Goal: Task Accomplishment & Management: Manage account settings

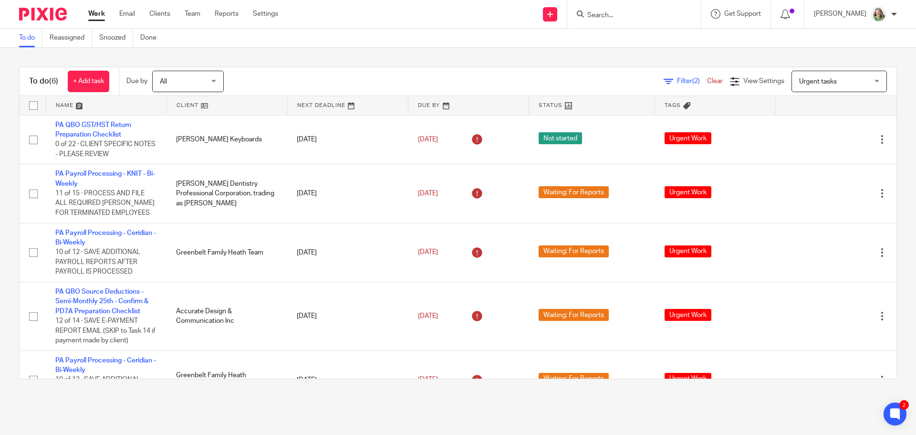
scroll to position [80, 0]
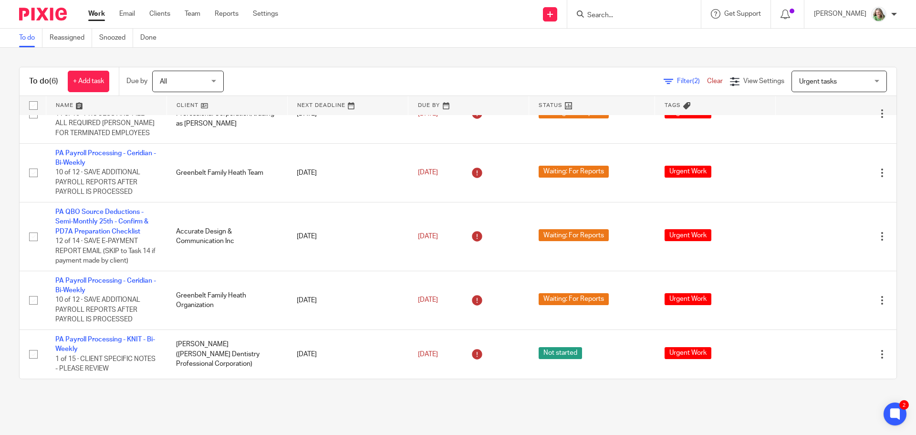
click at [622, 14] on input "Search" at bounding box center [630, 15] width 86 height 9
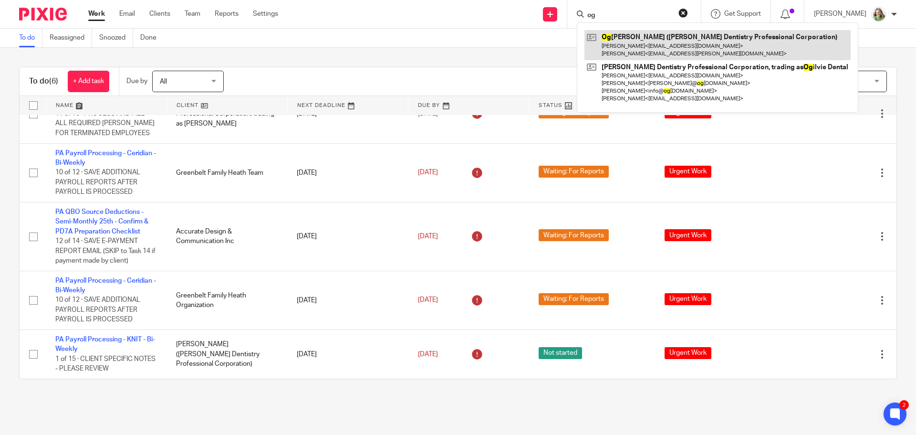
type input "og"
click at [631, 37] on link at bounding box center [718, 45] width 266 height 30
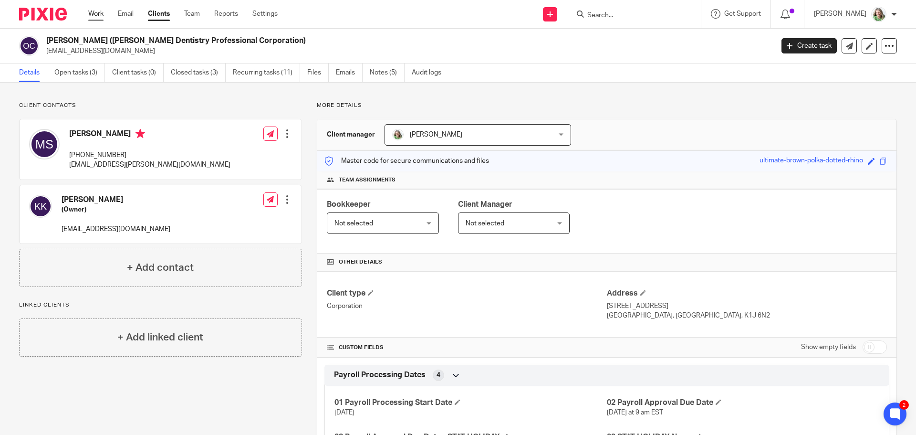
click at [103, 11] on link "Work" at bounding box center [95, 14] width 15 height 10
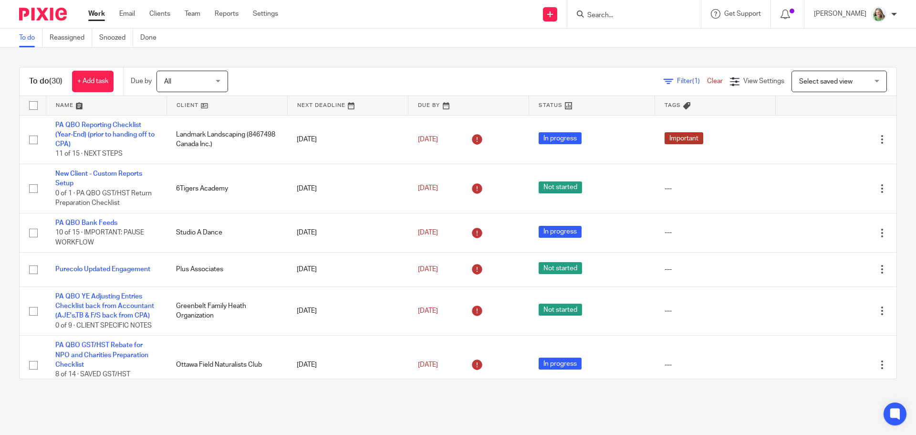
click at [824, 76] on span "Select saved view" at bounding box center [835, 81] width 70 height 20
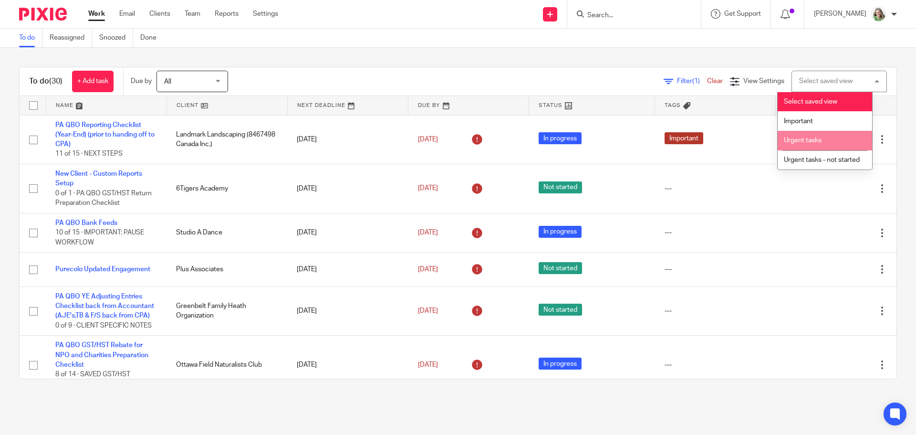
click at [797, 140] on span "Urgent tasks" at bounding box center [803, 140] width 38 height 7
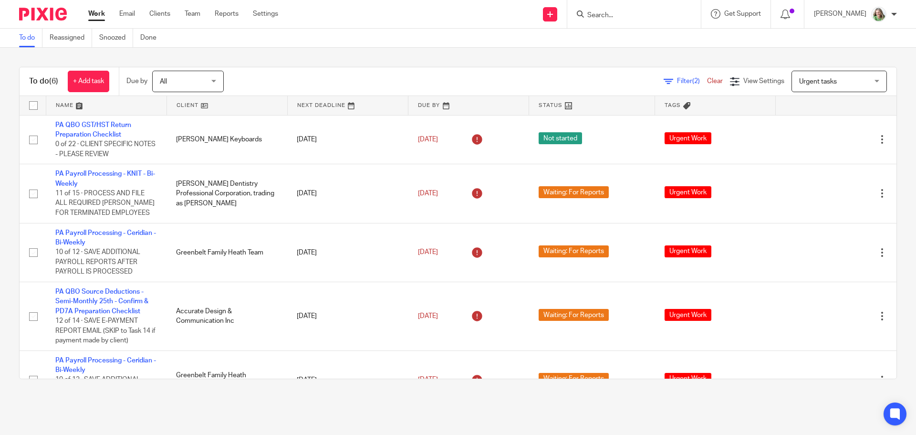
scroll to position [80, 0]
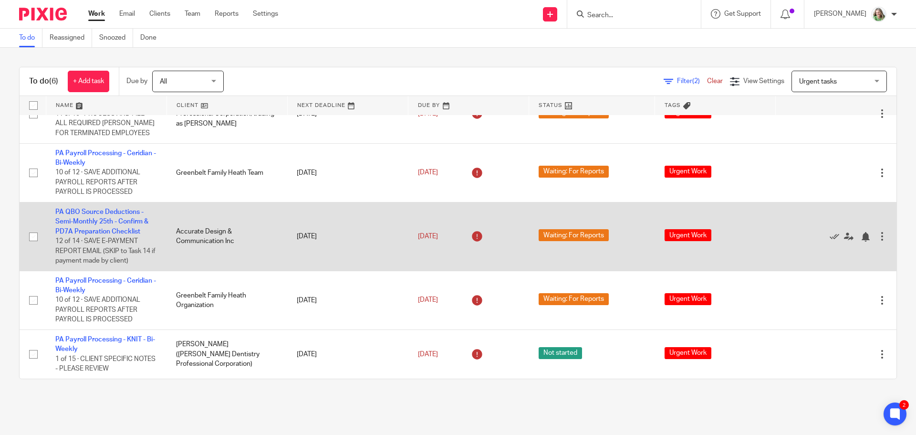
click at [107, 217] on td "PA QBO Source Deductions - Semi-Monthly 25th - Confirm & PD7A Preparation Check…" at bounding box center [106, 236] width 121 height 69
click at [112, 220] on link "PA QBO Source Deductions - Semi-Monthly 25th - Confirm & PD7A Preparation Check…" at bounding box center [101, 222] width 93 height 26
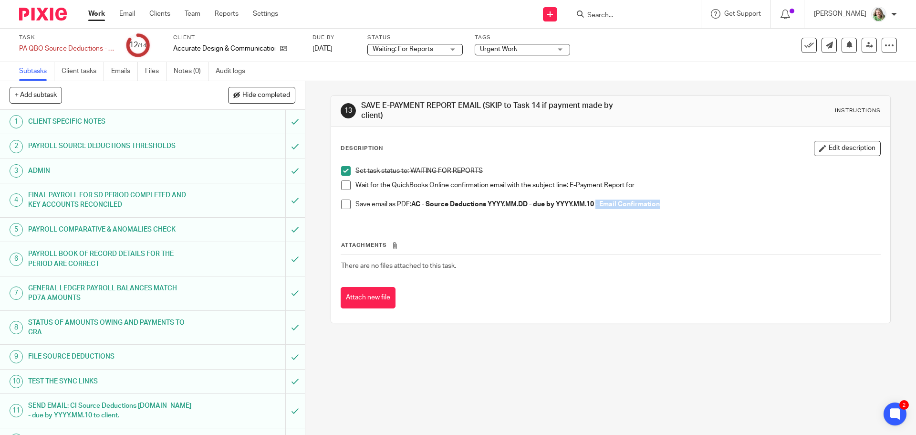
drag, startPoint x: 662, startPoint y: 205, endPoint x: 597, endPoint y: 202, distance: 64.5
click at [597, 202] on p "Save email as PDF: AC - Source Deductions YYYY.MM.DD - due by YYYY.MM.10 - Emai…" at bounding box center [618, 205] width 525 height 10
click at [347, 204] on span at bounding box center [346, 205] width 10 height 10
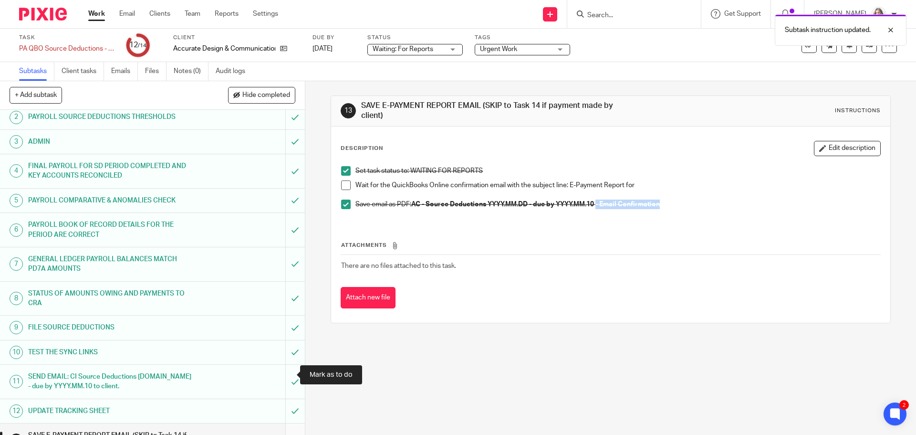
scroll to position [76, 0]
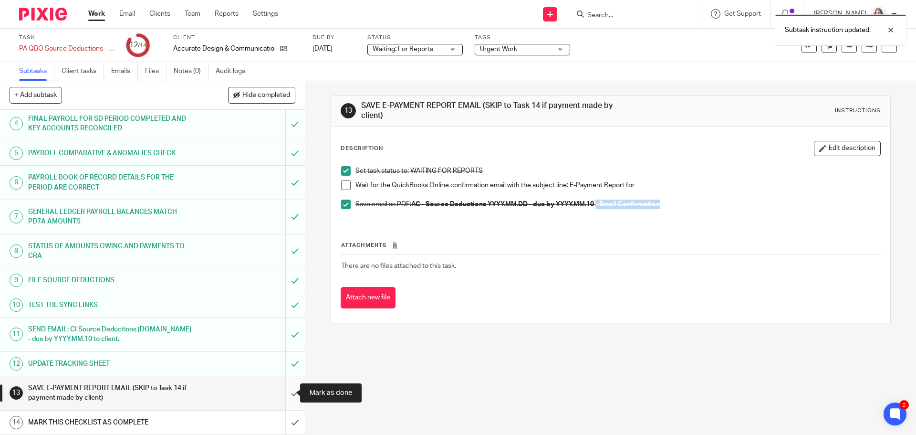
click at [283, 387] on input "submit" at bounding box center [152, 393] width 305 height 34
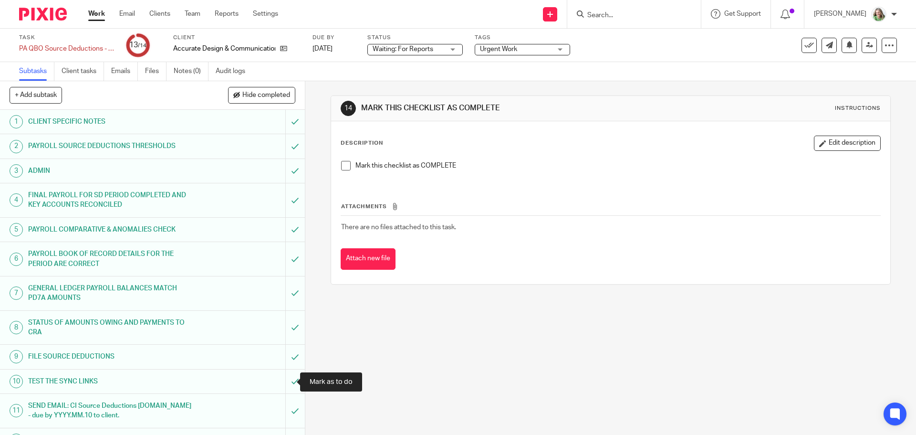
scroll to position [76, 0]
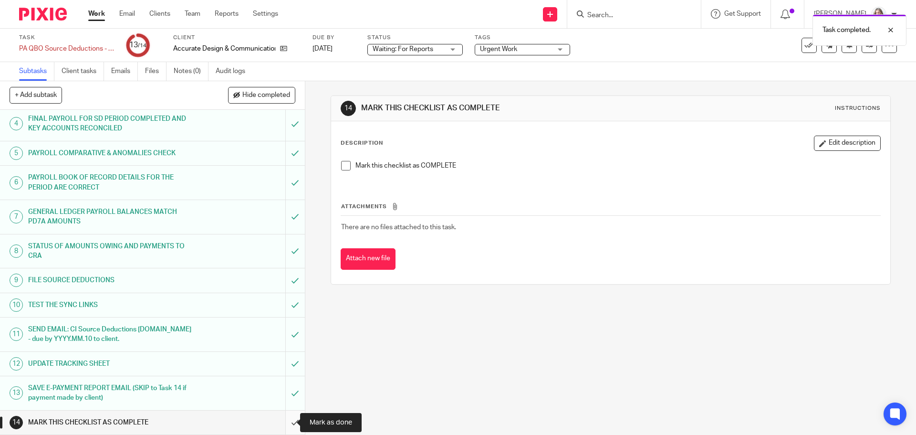
click at [285, 422] on input "submit" at bounding box center [152, 422] width 305 height 24
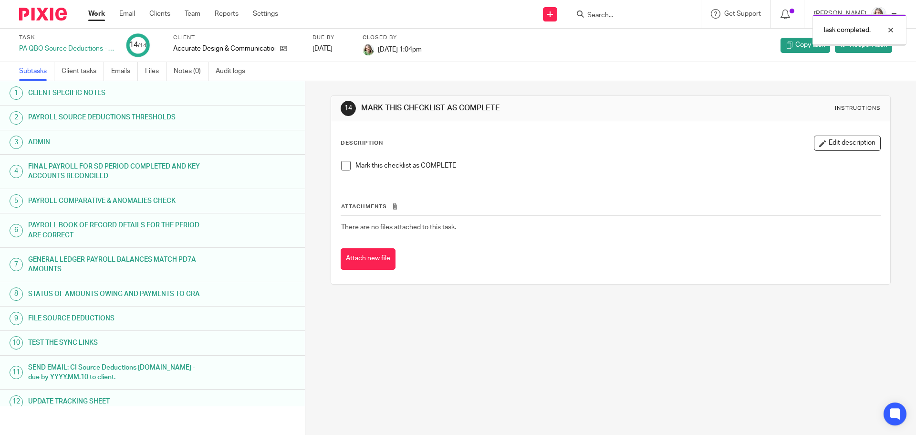
click at [91, 9] on link "Work" at bounding box center [96, 14] width 17 height 10
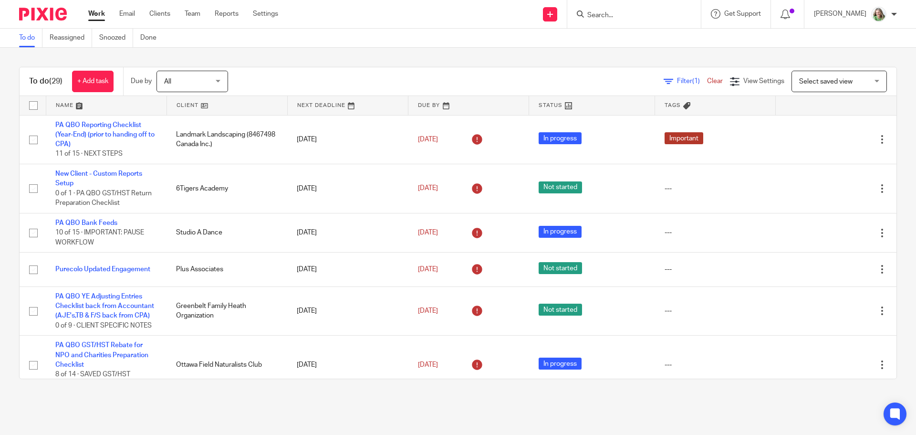
click at [809, 79] on span "Select saved view" at bounding box center [826, 81] width 53 height 7
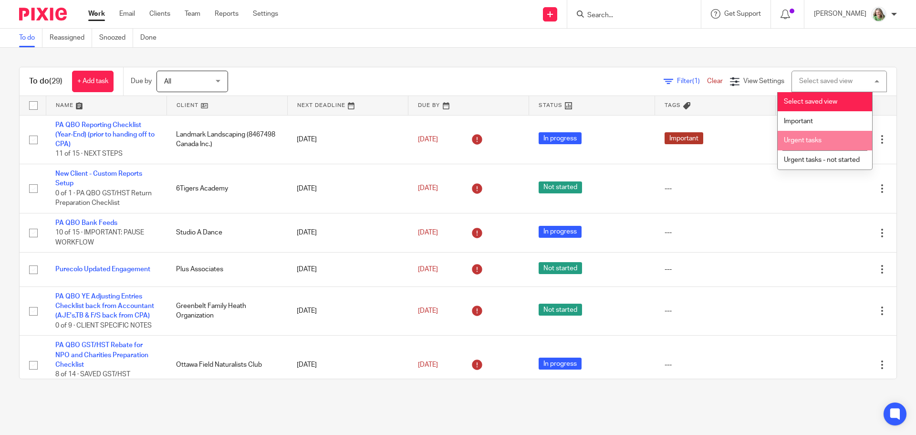
click at [802, 140] on span "Urgent tasks" at bounding box center [803, 140] width 38 height 7
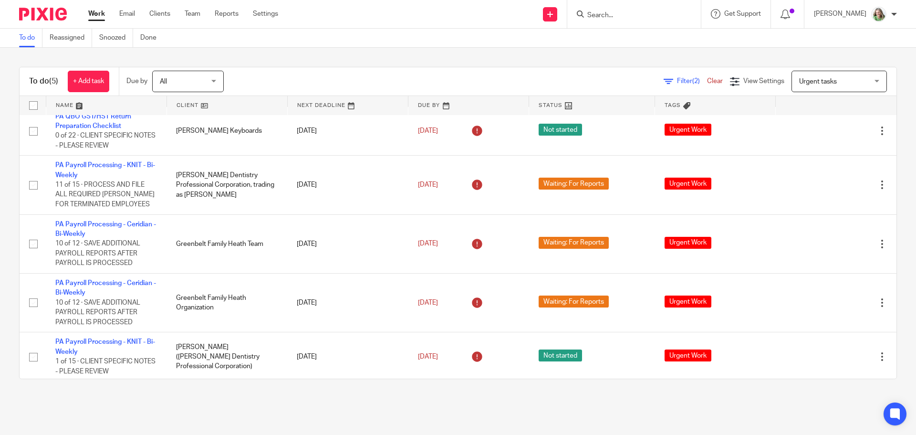
scroll to position [11, 0]
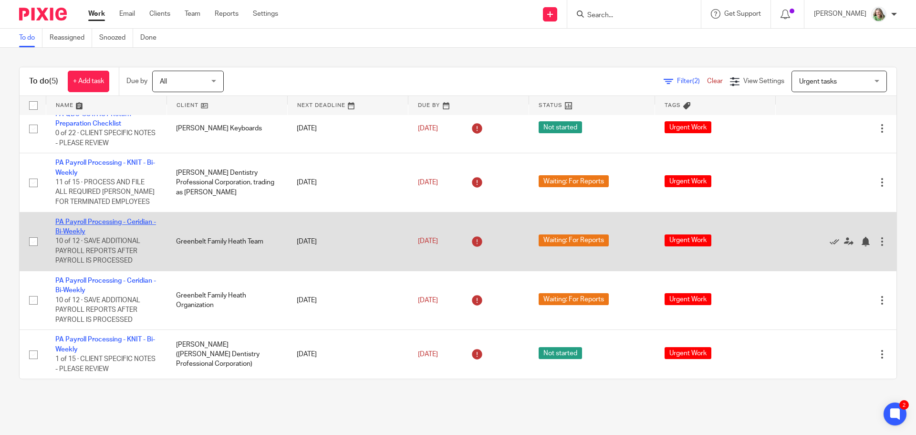
click at [86, 222] on link "PA Payroll Processing - Ceridian - Bi-Weekly" at bounding box center [105, 227] width 101 height 16
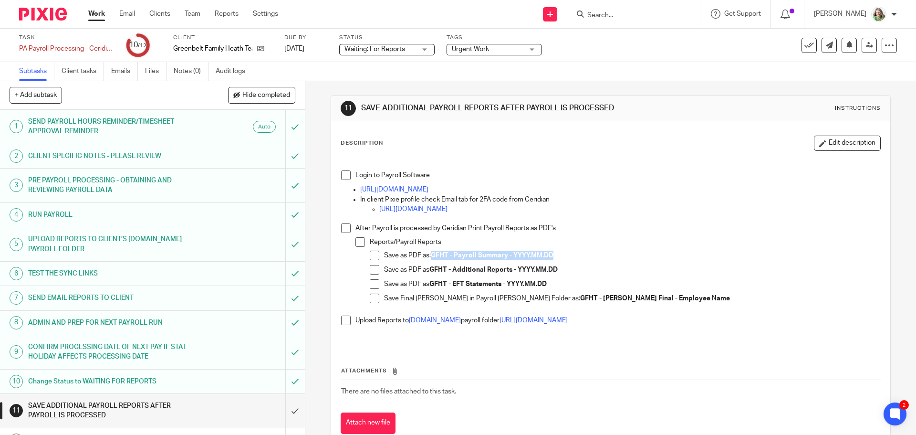
drag, startPoint x: 554, startPoint y: 256, endPoint x: 431, endPoint y: 258, distance: 123.2
click at [431, 258] on p "Save as PDF as: GFHT - Payroll Summary - YYYY.MM.DD" at bounding box center [632, 256] width 496 height 10
click at [507, 253] on strong "GFHT - Payroll Summary - YYYY.MM.DD" at bounding box center [492, 255] width 123 height 7
drag, startPoint x: 505, startPoint y: 253, endPoint x: 454, endPoint y: 254, distance: 51.6
click at [454, 254] on strong "GFHT - Payroll Summary - YYYY.MM.DD" at bounding box center [492, 255] width 123 height 7
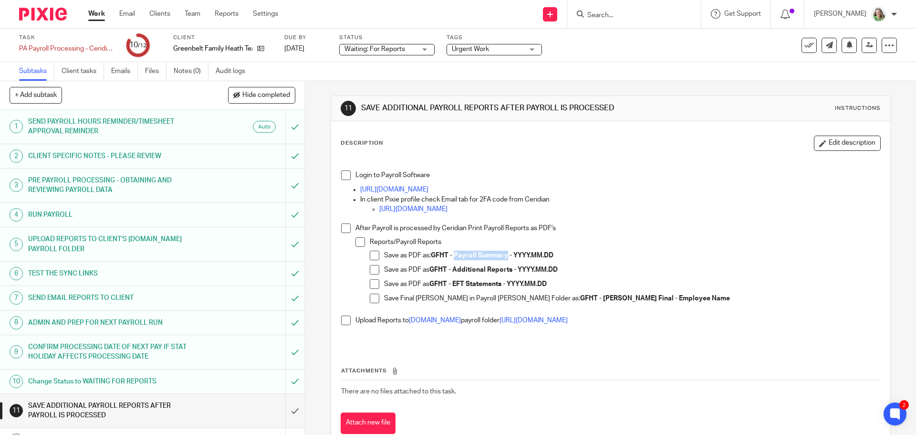
copy strong "Payroll Summary"
drag, startPoint x: 453, startPoint y: 269, endPoint x: 510, endPoint y: 265, distance: 56.9
click at [510, 265] on p "Save as PDF as GFHT - Additional Reports - YYYY.MM.DD" at bounding box center [632, 270] width 496 height 10
copy strong "Additional Reports"
click at [371, 253] on span at bounding box center [375, 256] width 10 height 10
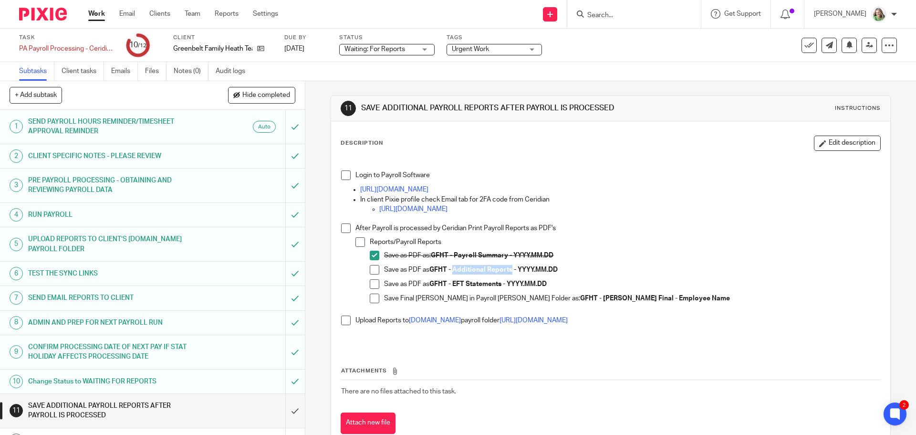
click at [371, 269] on span at bounding box center [375, 270] width 10 height 10
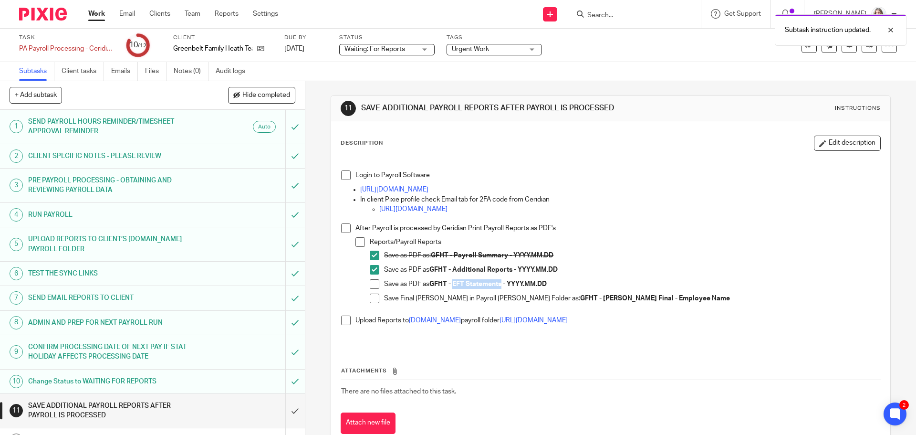
drag, startPoint x: 452, startPoint y: 285, endPoint x: 501, endPoint y: 281, distance: 49.8
click at [501, 281] on strong "GFHT - EFT Statements - YYYY.MM.DD" at bounding box center [488, 284] width 117 height 7
copy strong "EFT Statements"
click at [370, 284] on span at bounding box center [375, 284] width 10 height 10
click at [372, 296] on span at bounding box center [375, 299] width 10 height 10
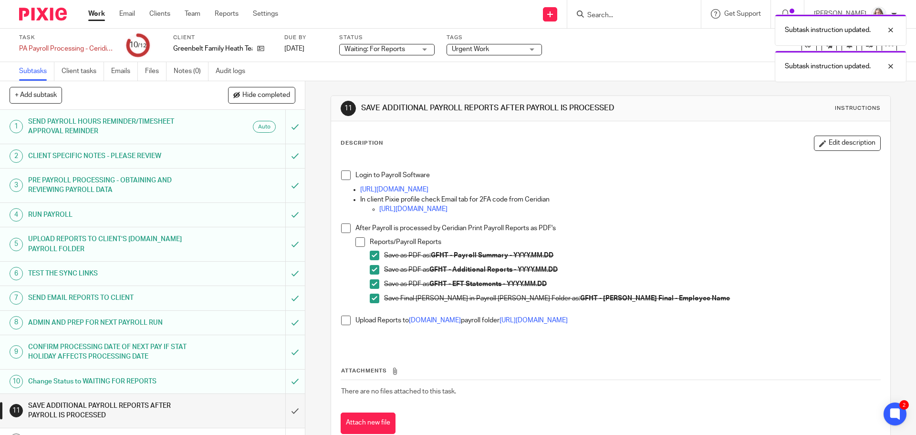
click at [341, 228] on span at bounding box center [346, 228] width 10 height 10
click at [343, 317] on span at bounding box center [346, 321] width 10 height 10
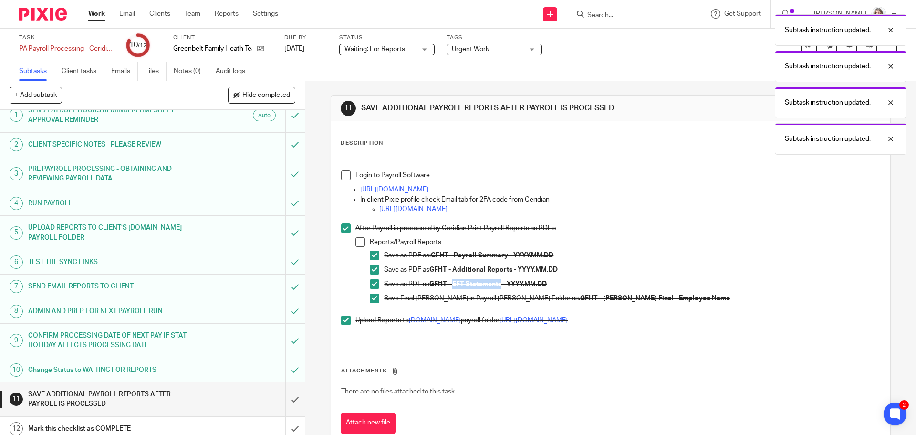
scroll to position [18, 0]
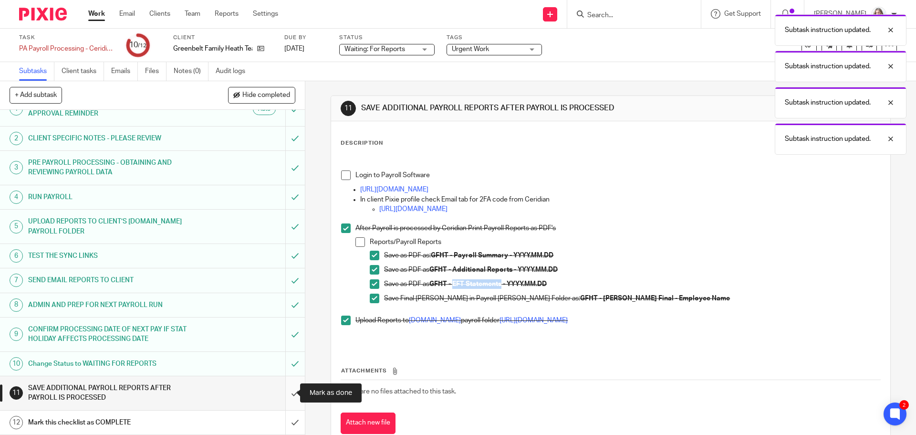
click at [289, 392] on input "submit" at bounding box center [152, 393] width 305 height 34
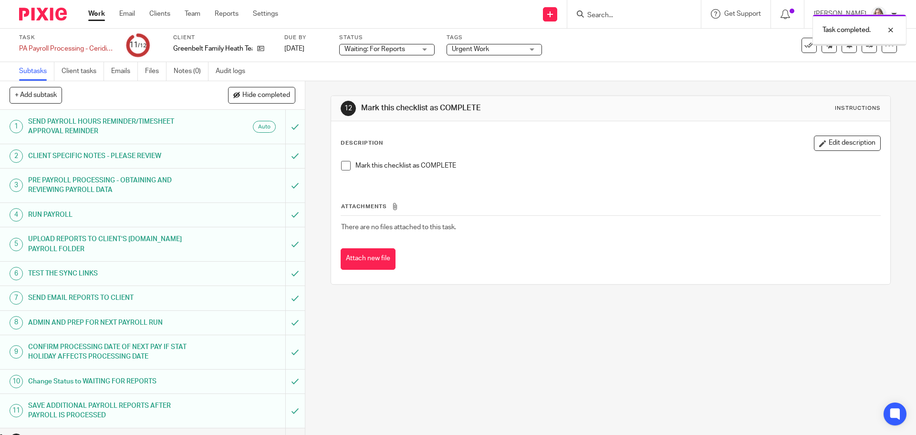
scroll to position [18, 0]
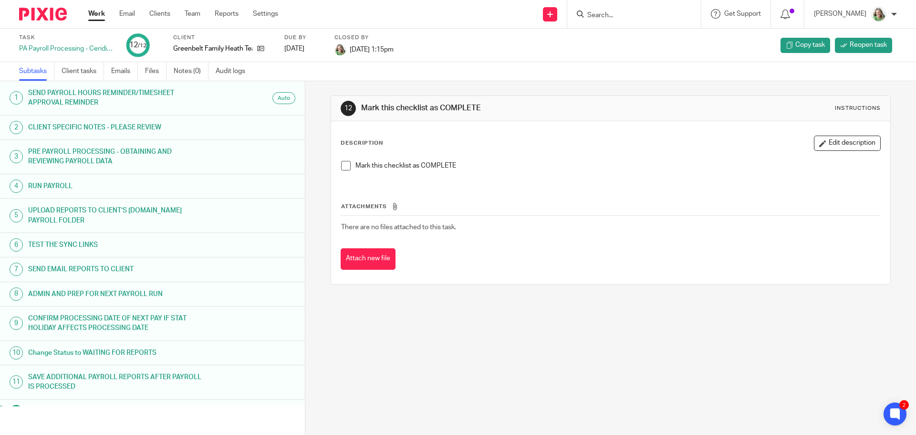
click at [95, 17] on link "Work" at bounding box center [96, 14] width 17 height 10
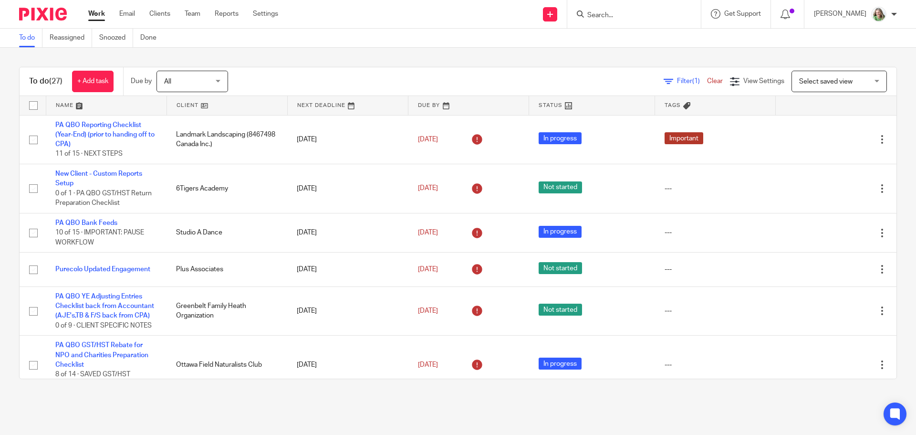
click at [816, 82] on span "Select saved view" at bounding box center [826, 81] width 53 height 7
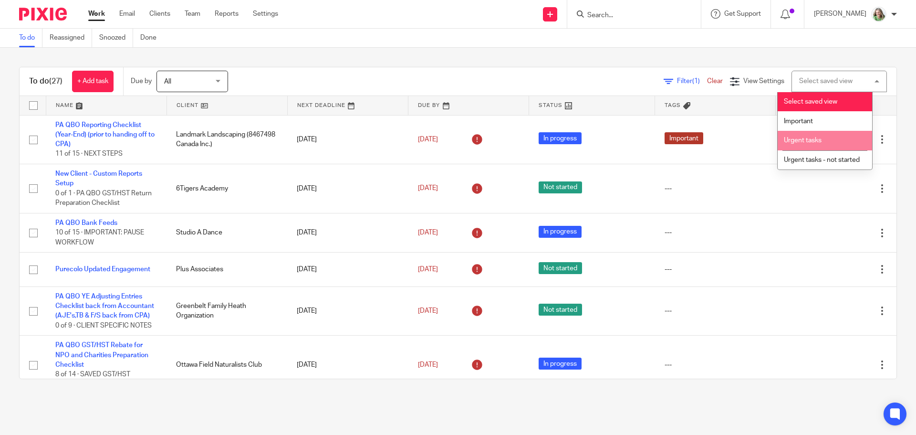
click at [800, 144] on li "Urgent tasks" at bounding box center [825, 141] width 95 height 20
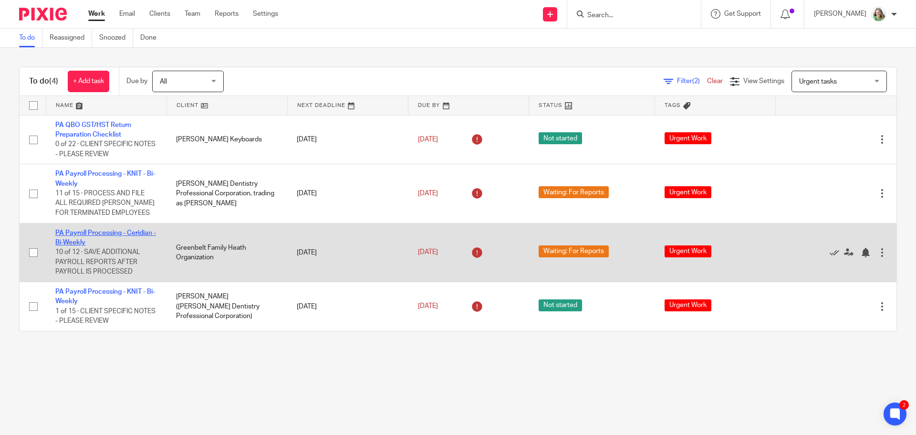
click at [121, 232] on link "PA Payroll Processing - Ceridian - Bi-Weekly" at bounding box center [105, 238] width 101 height 16
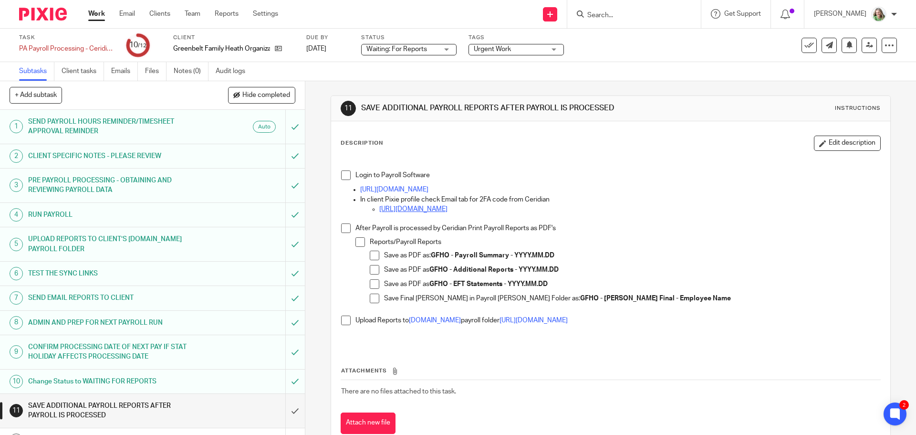
drag, startPoint x: 339, startPoint y: 176, endPoint x: 409, endPoint y: 205, distance: 76.0
click at [341, 176] on span at bounding box center [346, 175] width 10 height 10
drag, startPoint x: 454, startPoint y: 269, endPoint x: 512, endPoint y: 268, distance: 57.8
click at [512, 268] on strong "GFHO - Additional Reports - YYYY.MM.DD" at bounding box center [494, 269] width 129 height 7
copy strong "Additional Reports"
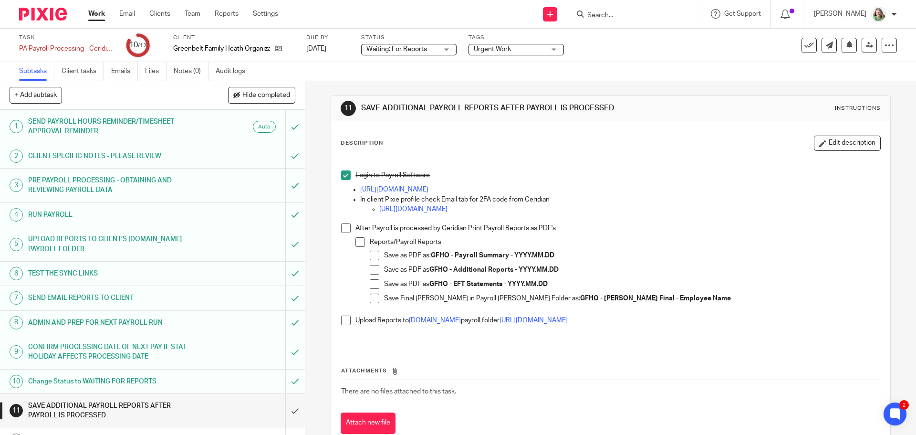
click at [372, 267] on span at bounding box center [375, 270] width 10 height 10
click at [371, 256] on span at bounding box center [375, 256] width 10 height 10
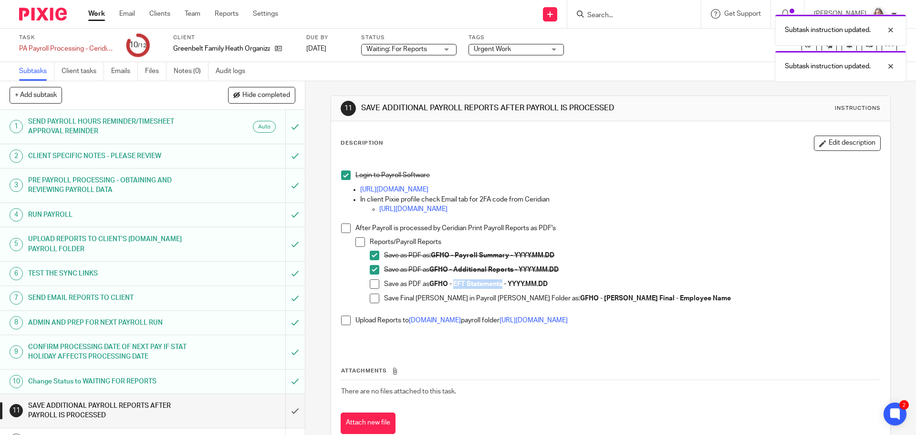
drag, startPoint x: 502, startPoint y: 288, endPoint x: 454, endPoint y: 287, distance: 47.7
click at [454, 287] on p "Save as PDF as GFHO - EFT Statements - YYYY.MM.DD" at bounding box center [632, 284] width 496 height 10
copy strong "EFT Statements"
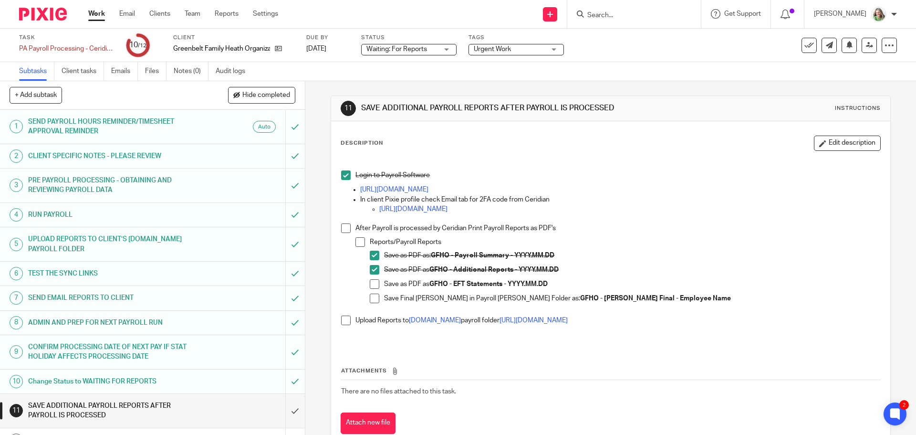
click at [373, 285] on span at bounding box center [375, 284] width 10 height 10
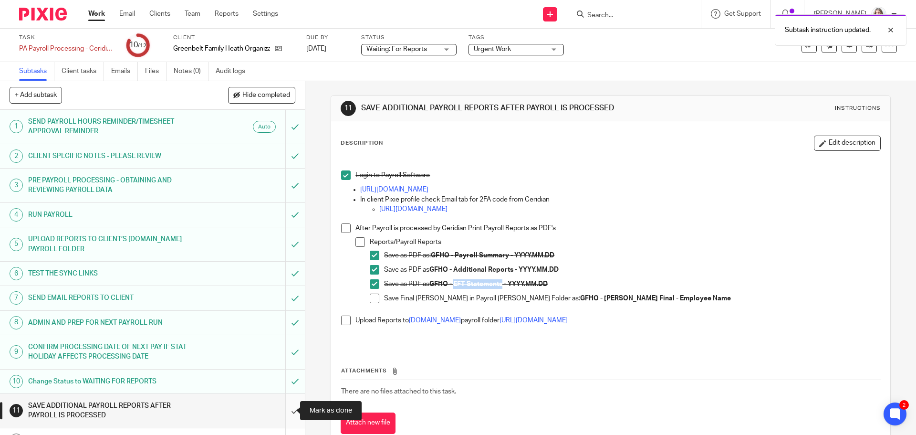
click at [284, 409] on input "submit" at bounding box center [152, 411] width 305 height 34
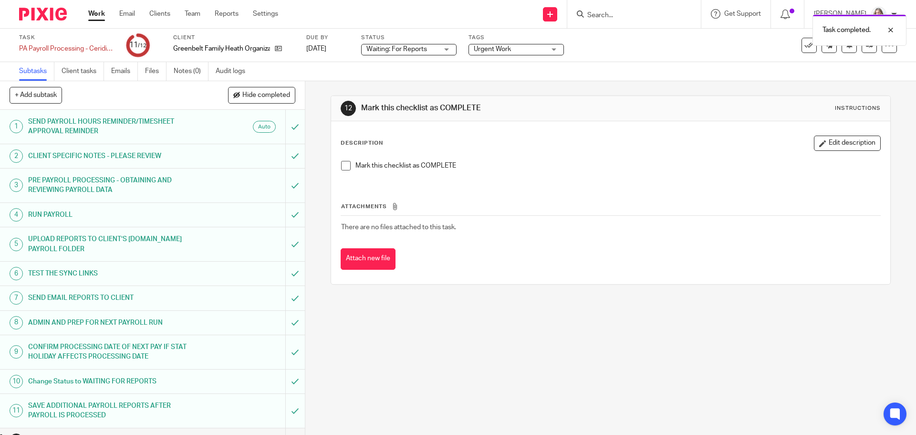
click at [341, 162] on span at bounding box center [346, 166] width 10 height 10
click at [97, 11] on link "Work" at bounding box center [96, 14] width 17 height 10
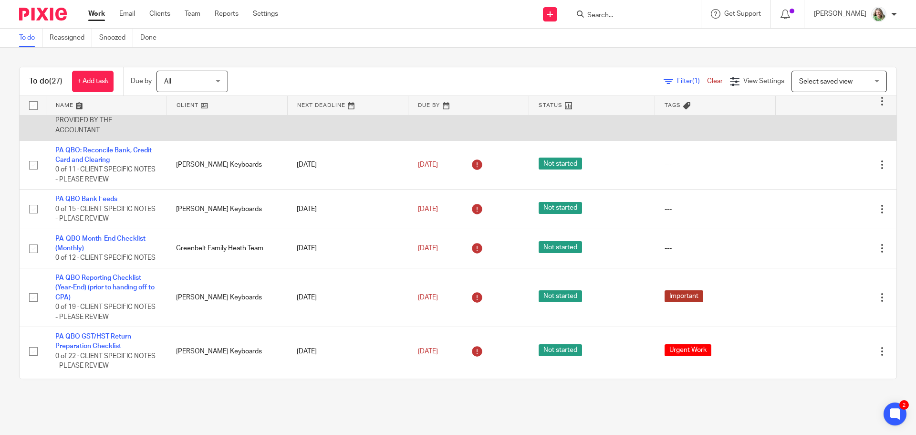
scroll to position [334, 0]
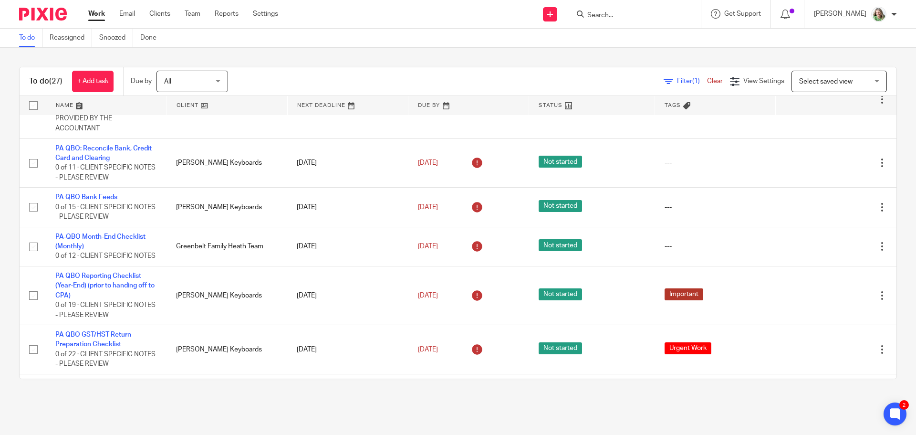
click at [800, 83] on span "Select saved view" at bounding box center [826, 81] width 53 height 7
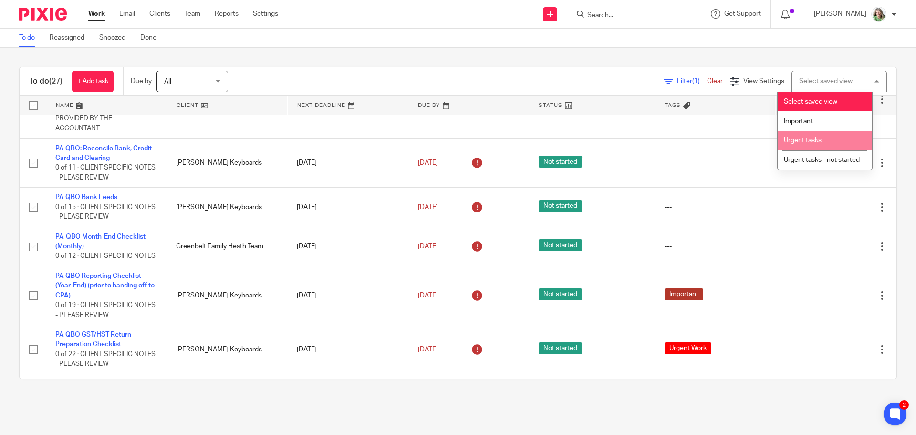
click at [794, 141] on span "Urgent tasks" at bounding box center [803, 140] width 38 height 7
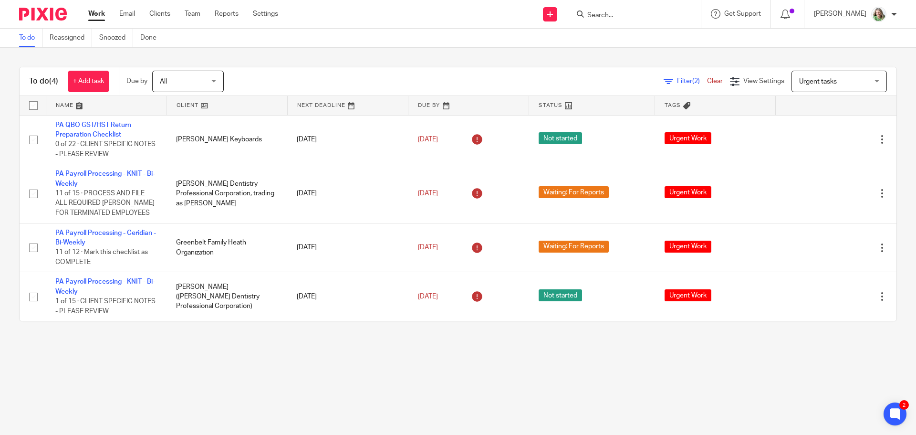
click at [648, 18] on input "Search" at bounding box center [630, 15] width 86 height 9
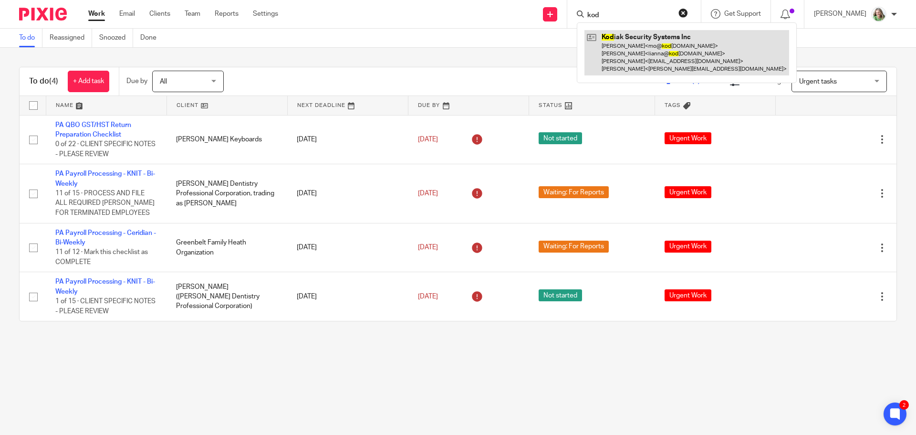
type input "kod"
click at [653, 47] on link at bounding box center [687, 52] width 205 height 45
